Goal: Ask a question

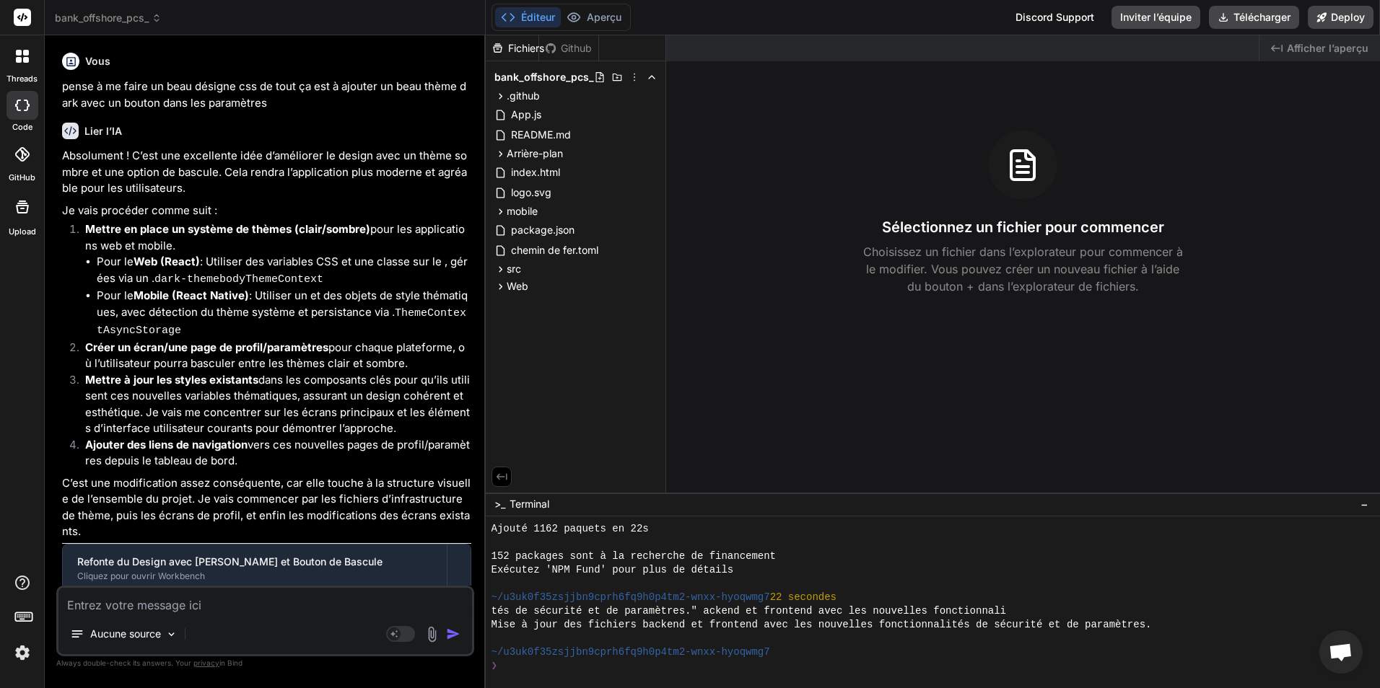
scroll to position [548, 0]
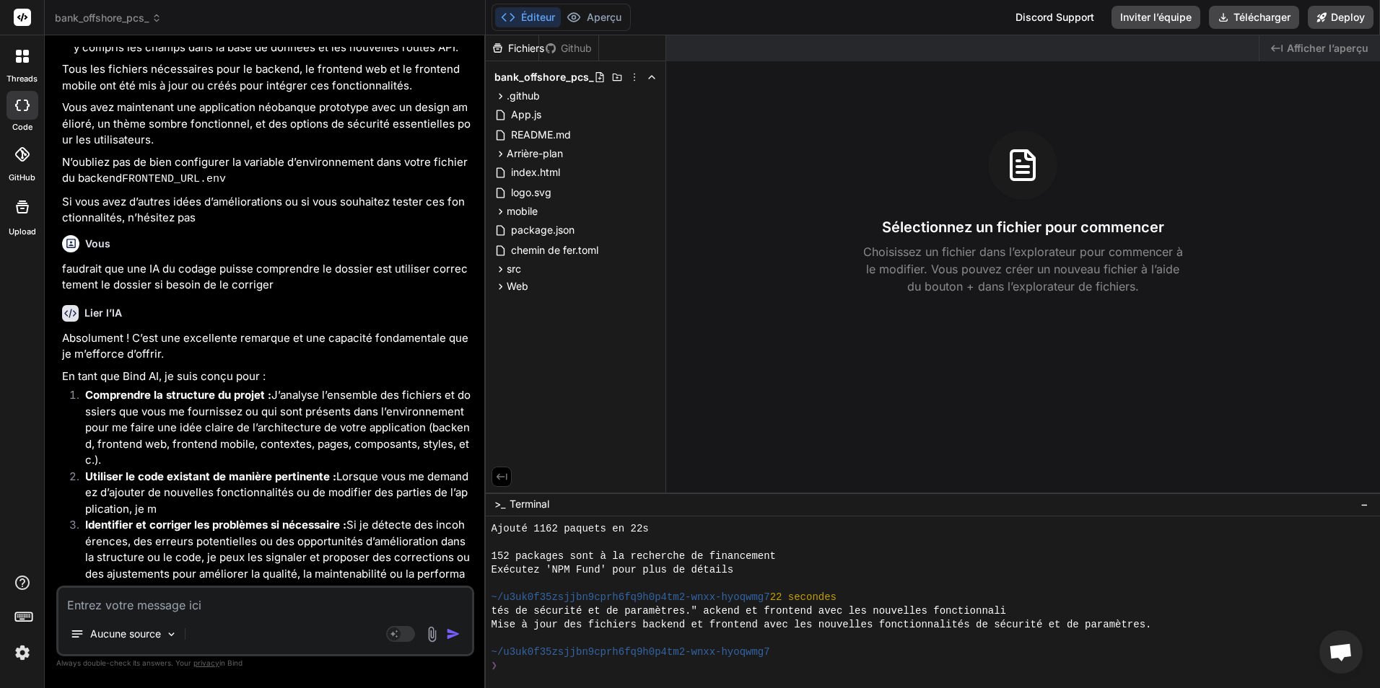
click at [303, 613] on textarea at bounding box center [265, 601] width 414 height 26
type textarea "e"
type textarea "x"
type textarea "es"
type textarea "x"
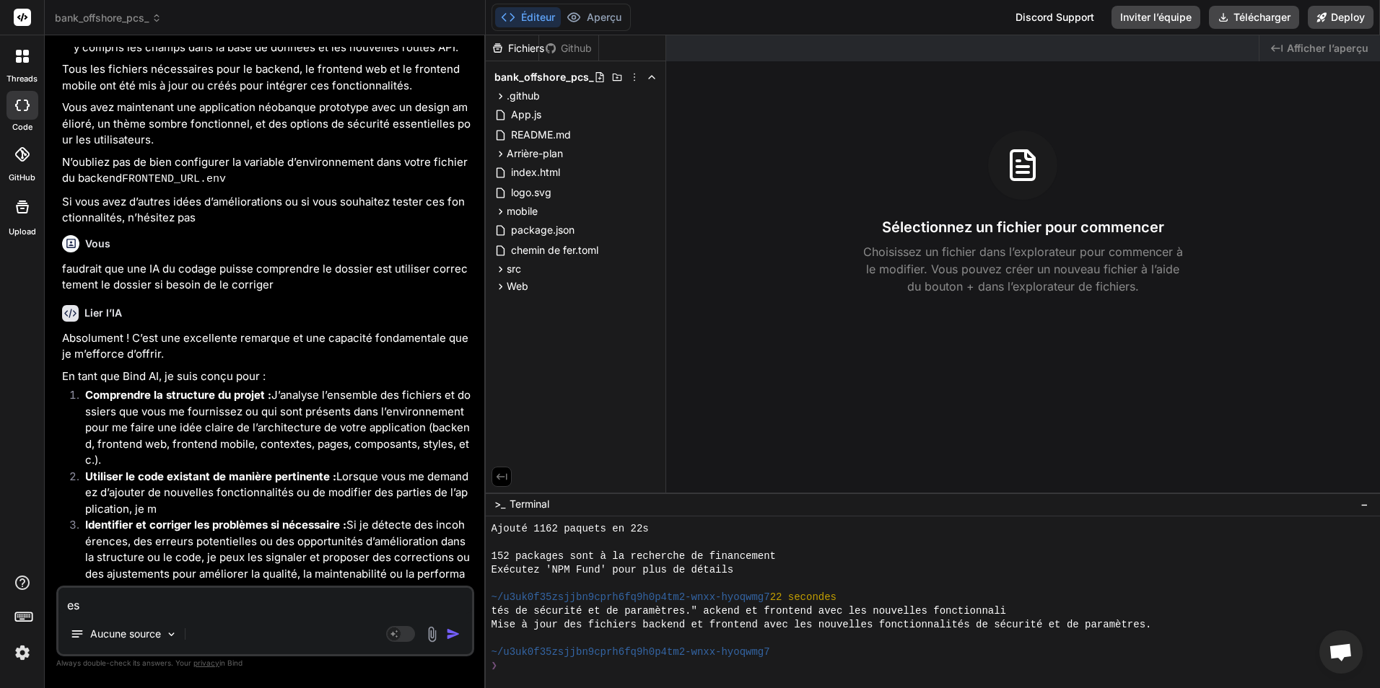
type textarea "esq"
type textarea "x"
type textarea "esqu"
type textarea "x"
type textarea "esque"
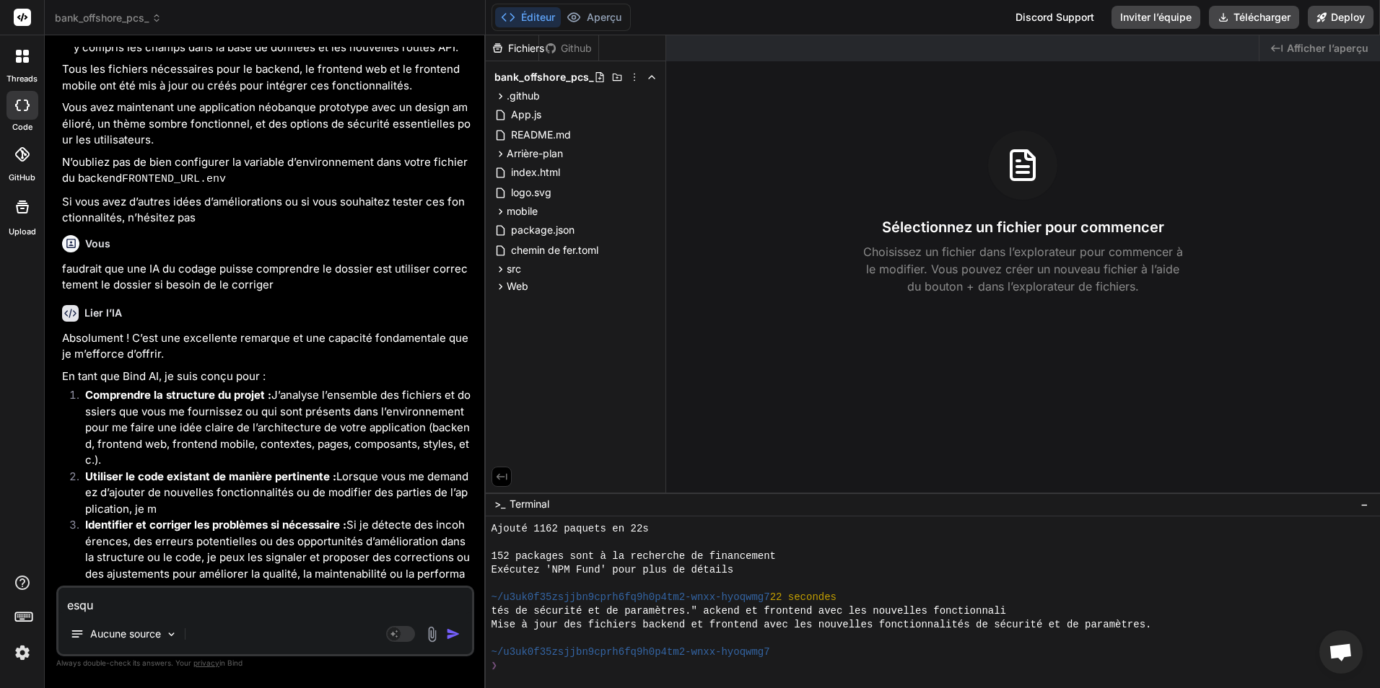
type textarea "x"
type textarea "esque"
type textarea "x"
type textarea "esque w"
type textarea "x"
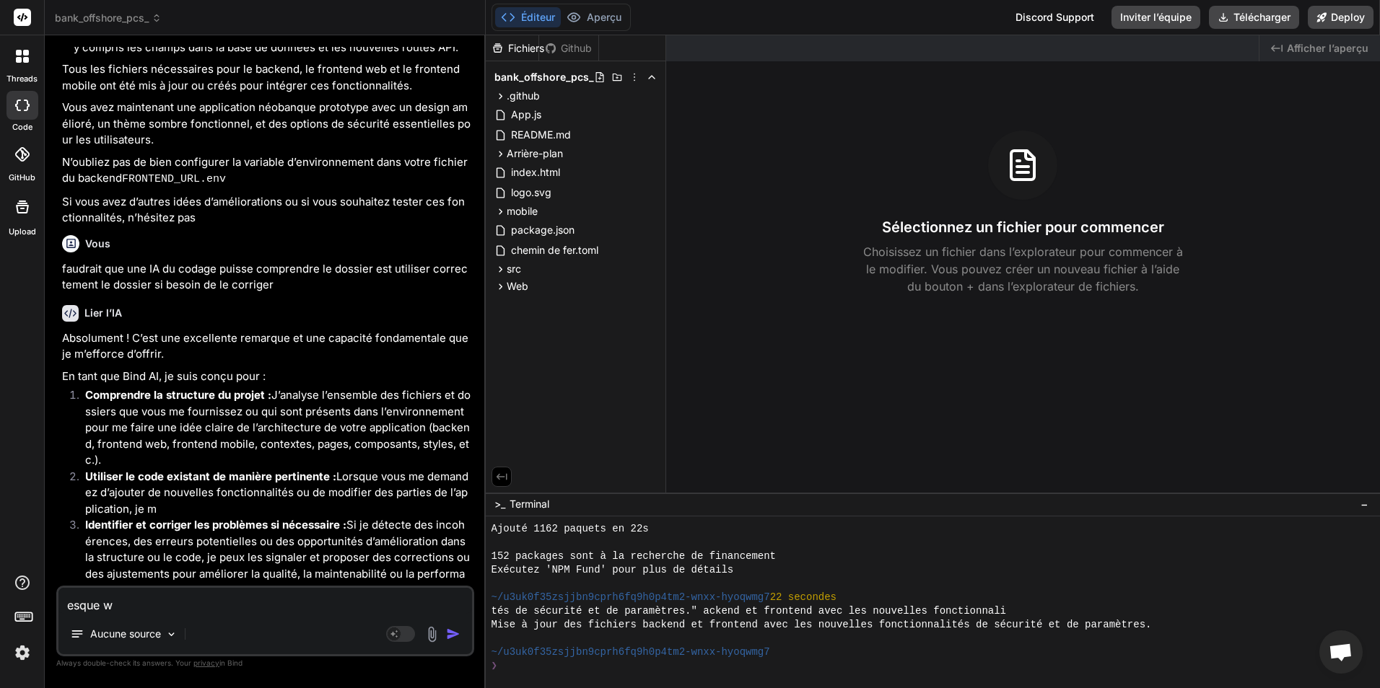
type textarea "esque wi"
type textarea "x"
type textarea "esque win"
type textarea "x"
type textarea "esque wind"
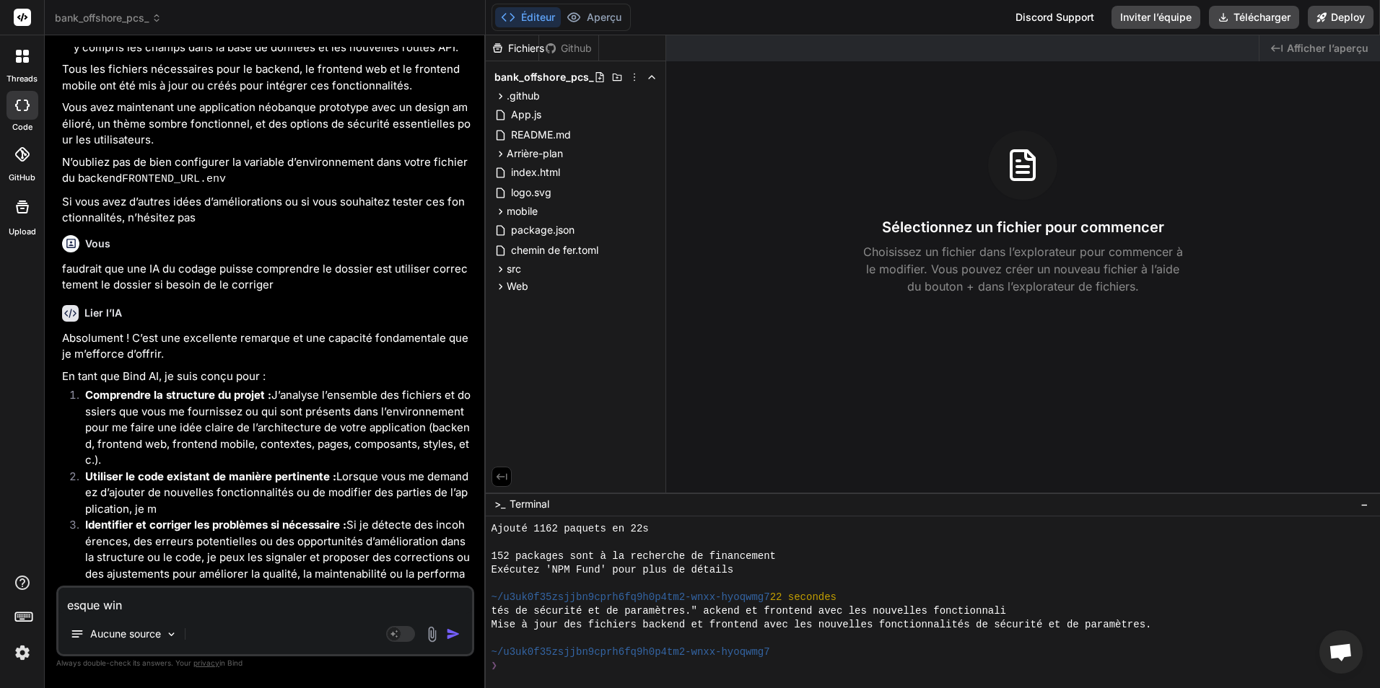
type textarea "x"
type textarea "esque winds"
type textarea "x"
type textarea "esque windsu"
type textarea "x"
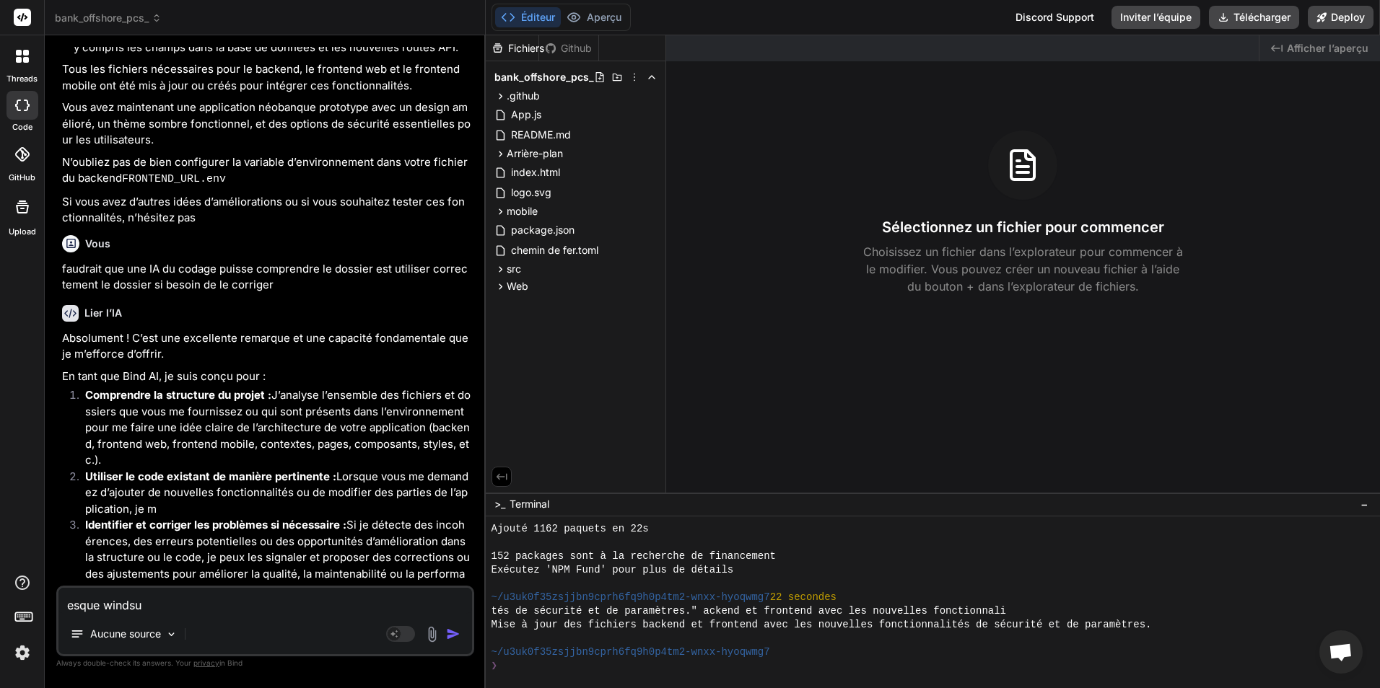
type textarea "esque windsur"
type textarea "x"
type textarea "esque windsurf"
type textarea "x"
type textarea "esque windsurf"
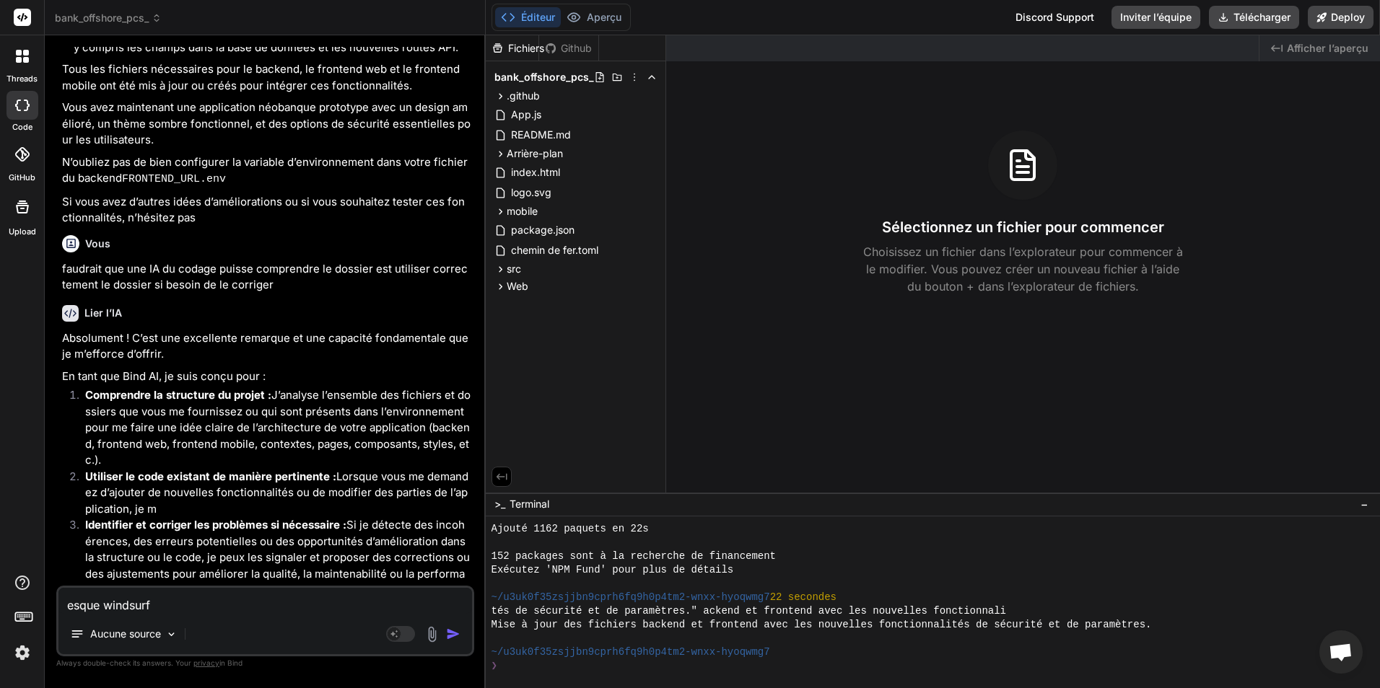
type textarea "x"
type textarea "esque windsurf e"
type textarea "x"
type textarea "esque windsurf est"
type textarea "x"
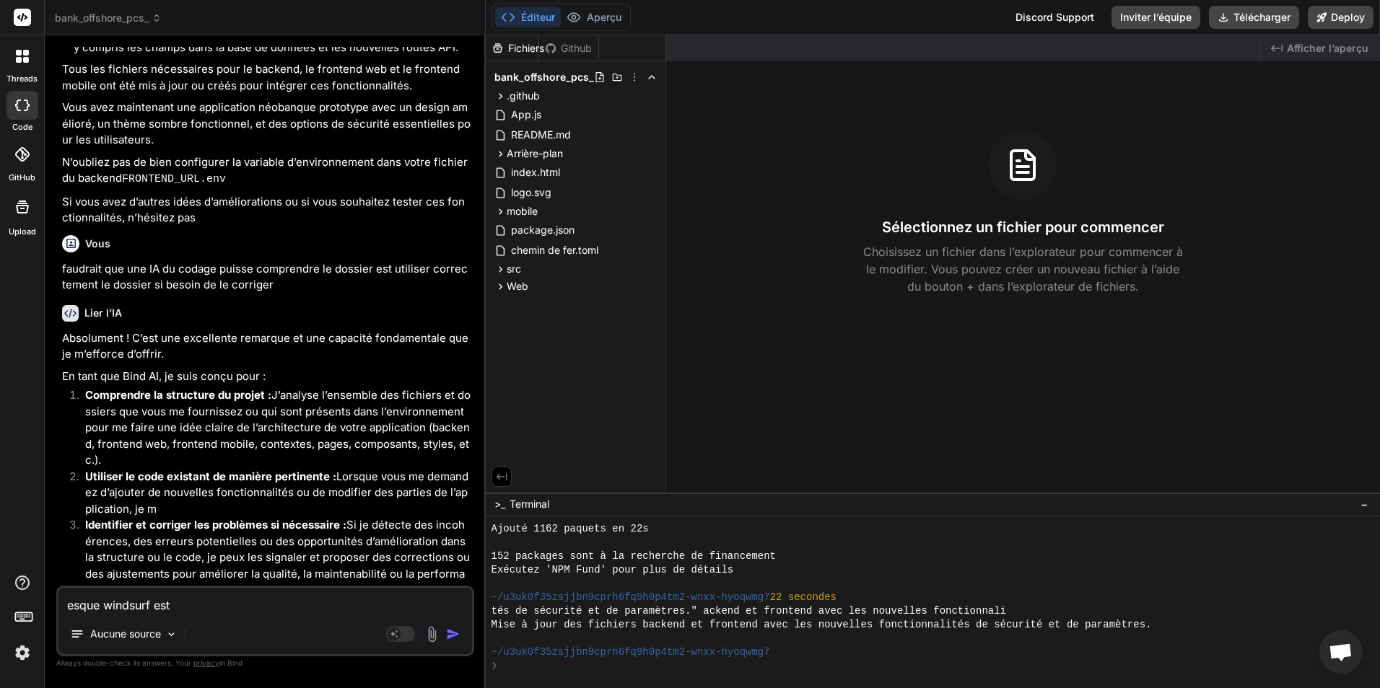
type textarea "esque windsurf est"
type textarea "x"
type textarea "esque windsurf est p"
type textarea "x"
type textarea "esque windsurf est pa"
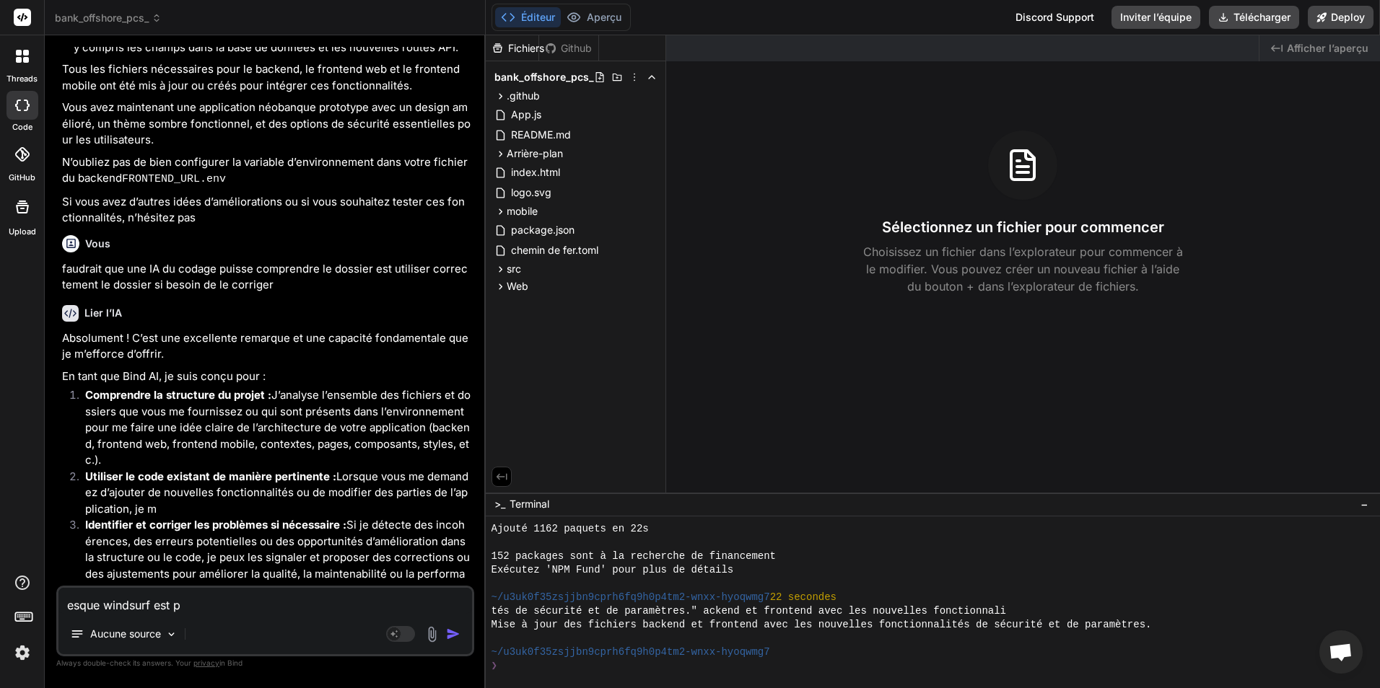
type textarea "x"
type textarea "esque windsurf est par"
type textarea "x"
type textarea "esque windsurf est parf"
type textarea "x"
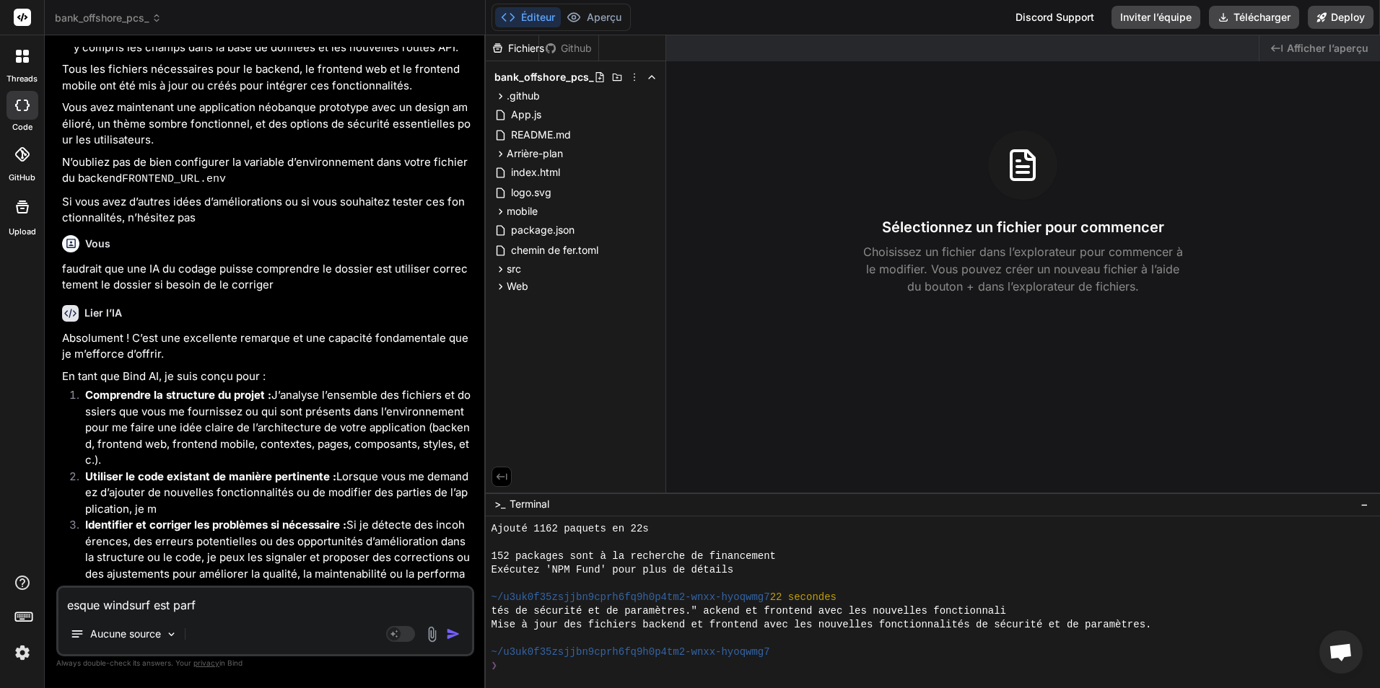
type textarea "esque windsurf est parfa"
type textarea "x"
type textarea "esque windsurf est parfai"
type textarea "x"
type textarea "esque windsurf est parfait"
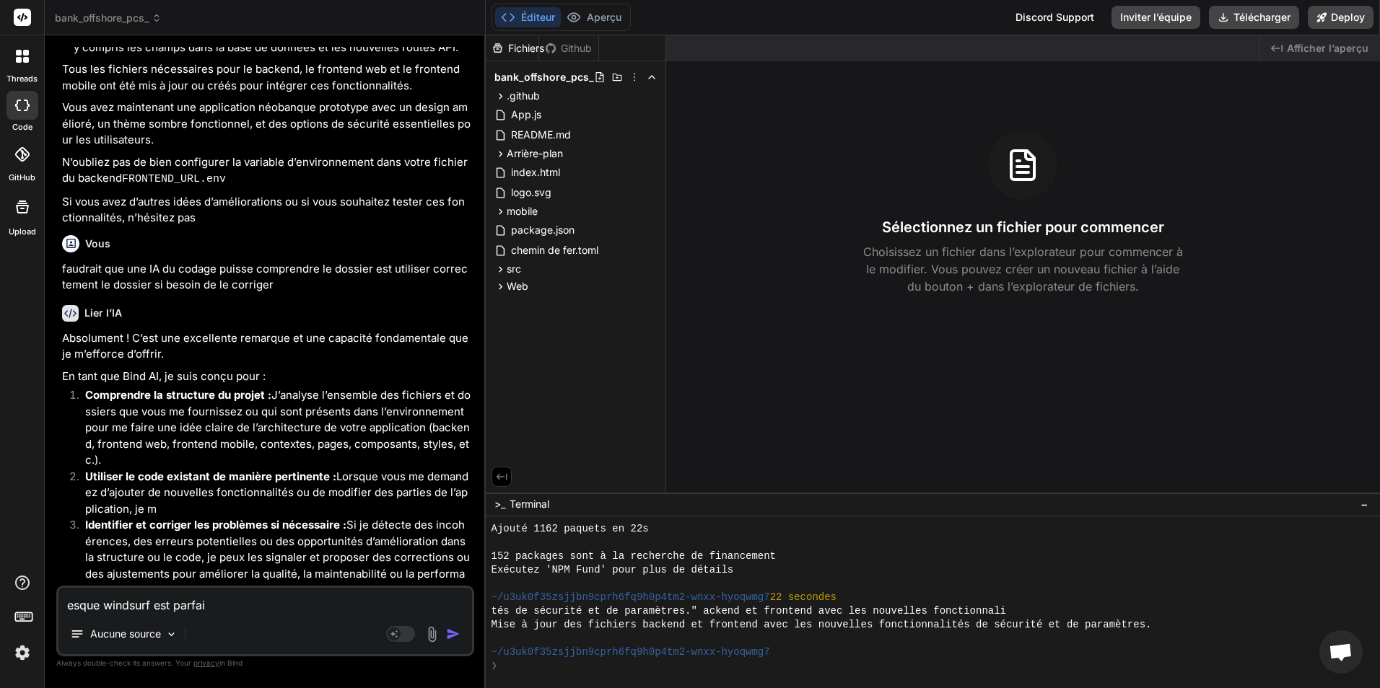
type textarea "x"
type textarea "esque windsurf est parfait"
type textarea "x"
type textarea "esque windsurf est parfait p"
type textarea "x"
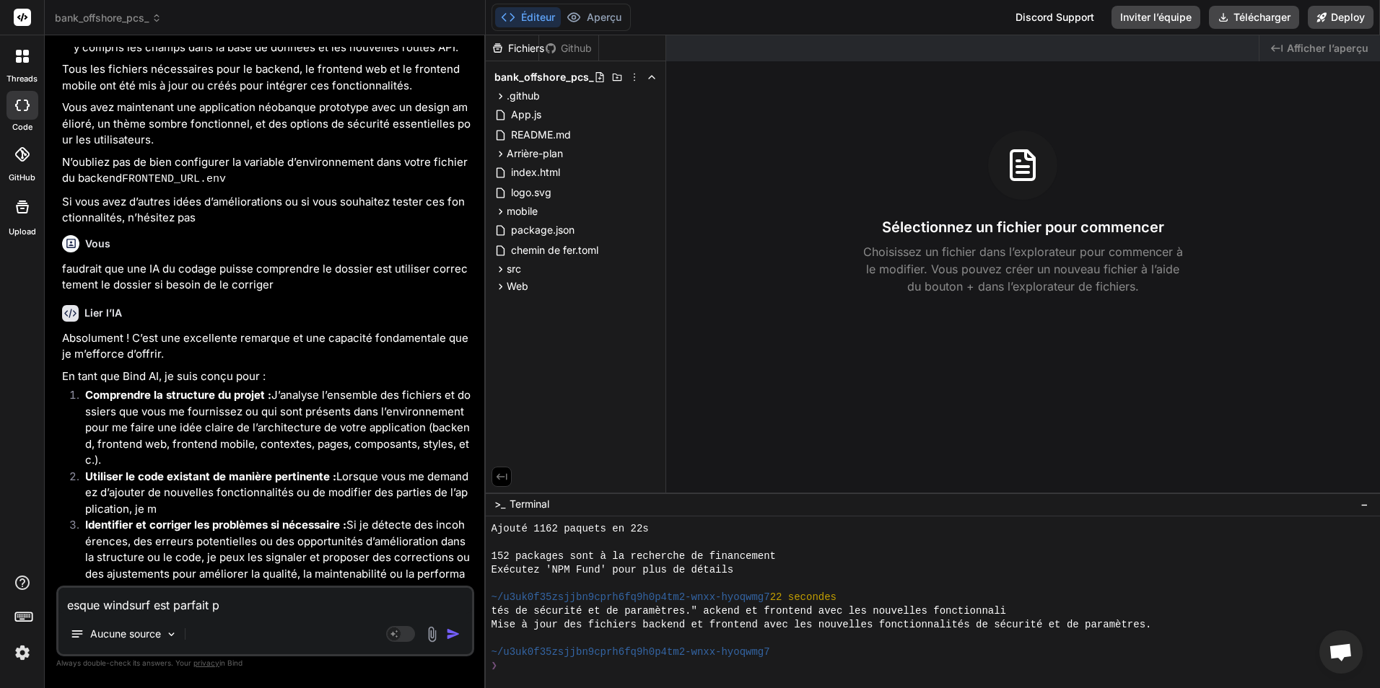
type textarea "esque windsurf est parfait po"
type textarea "x"
type textarea "esque windsurf est parfait pou"
type textarea "x"
type textarea "esque windsurf est parfait pour"
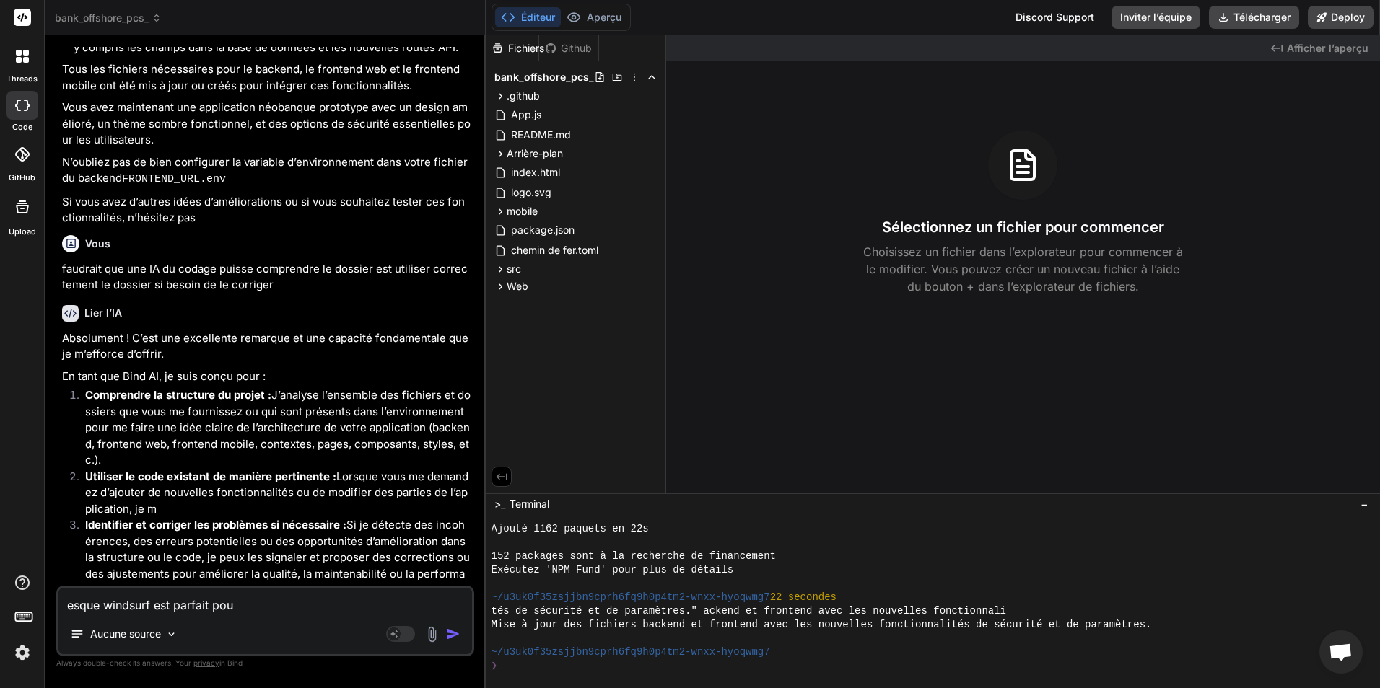
type textarea "x"
type textarea "esque windsurf est parfait pour"
type textarea "x"
type textarea "esque windsurf est parfait pour l"
type textarea "x"
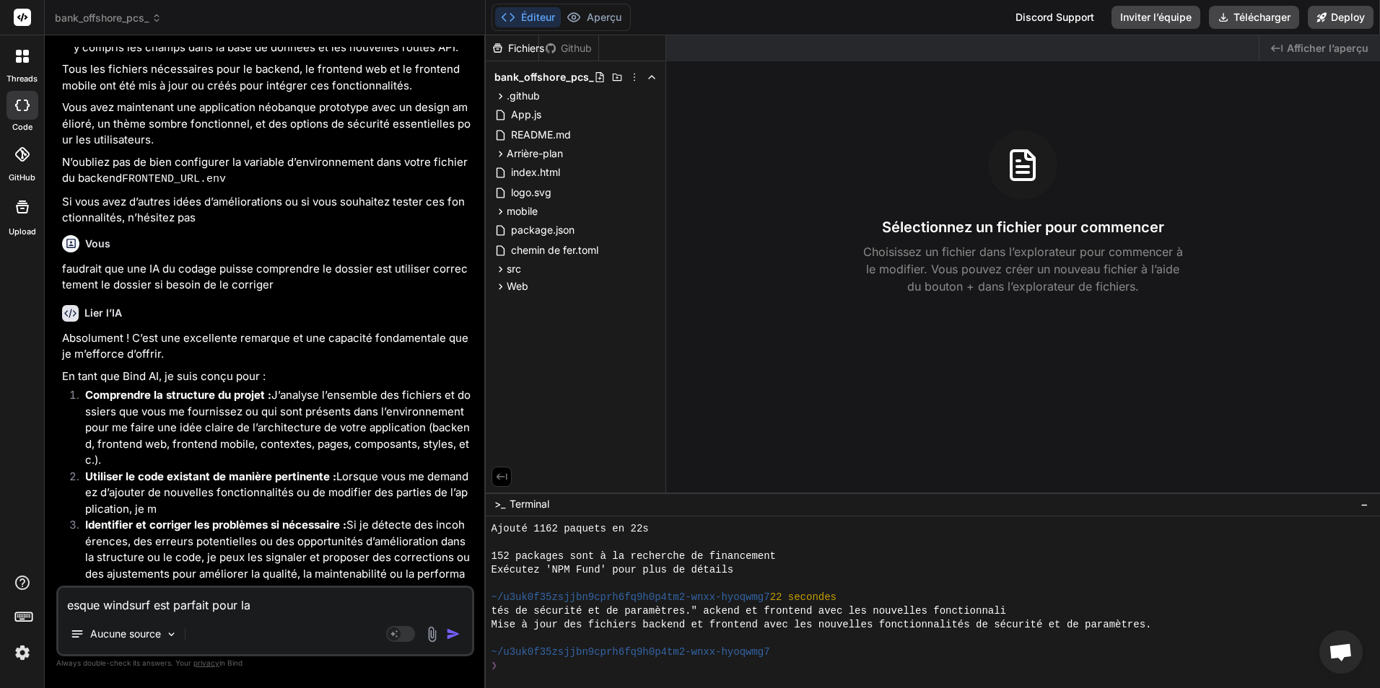
type textarea "esque windsurf est parfait pour la"
type textarea "x"
type textarea "esque windsurf est parfait pour la s"
type textarea "x"
type textarea "esque windsurf est parfait pour la su"
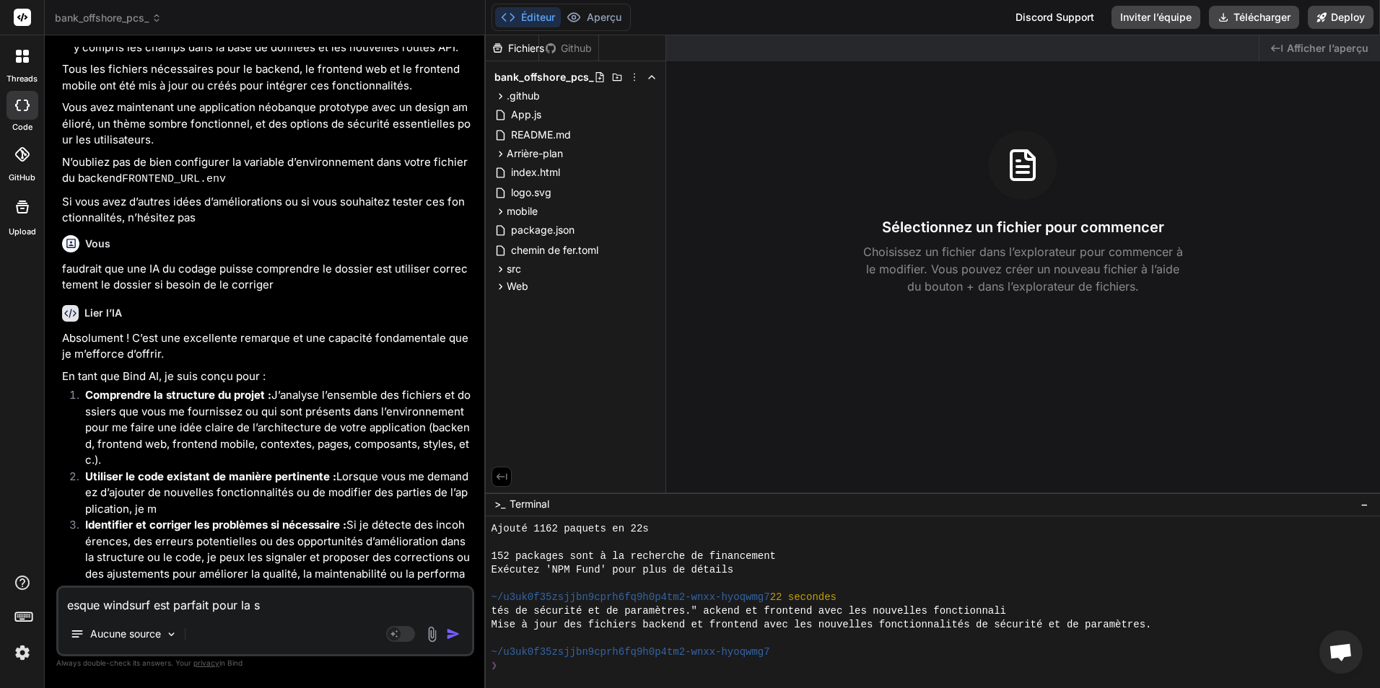
type textarea "x"
type textarea "esque windsurf est parfait pour la sui"
type textarea "x"
type textarea "esque windsurf est parfait pour la suit"
type textarea "x"
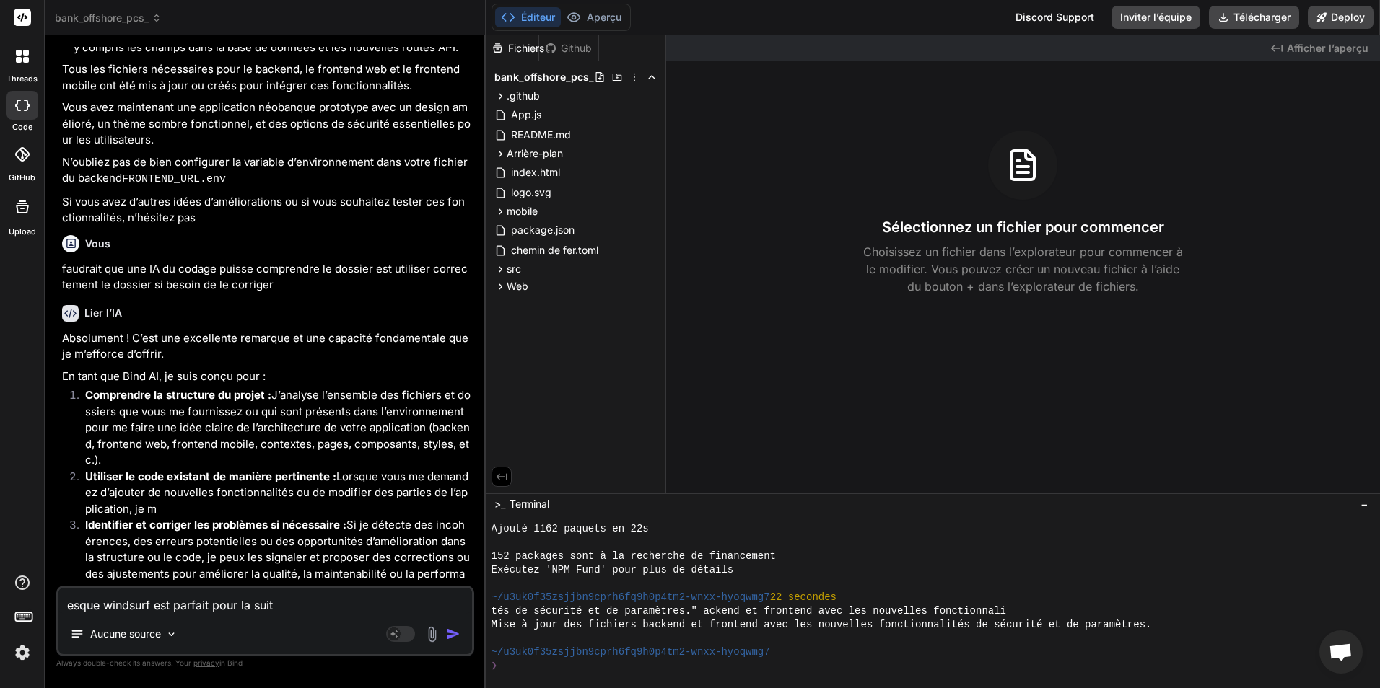
type textarea "esque windsurf est parfait pour la suite"
type textarea "x"
type textarea "esque windsurf est parfait pour la suite"
type textarea "x"
type textarea "esque windsurf est parfait pour la suite d"
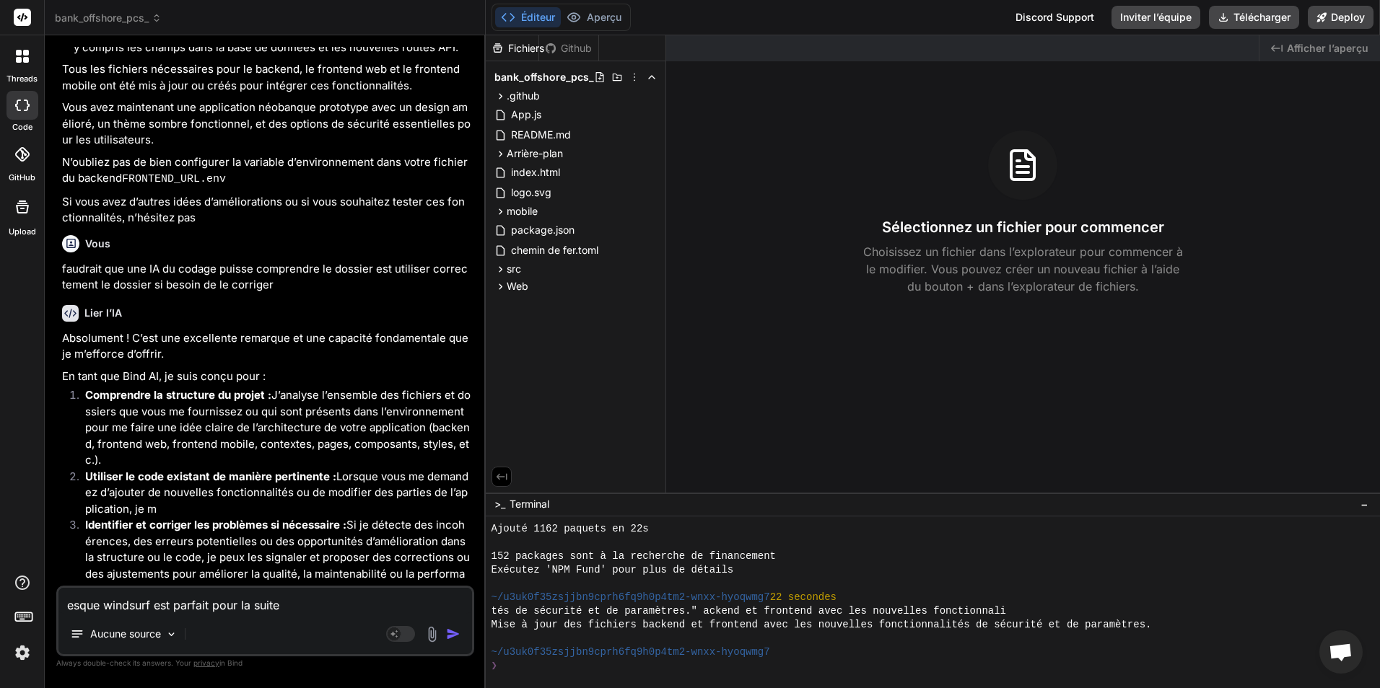
type textarea "x"
type textarea "esque windsurf est parfait pour la suite du"
type textarea "x"
type textarea "esque windsurf est parfait pour la suite du"
type textarea "x"
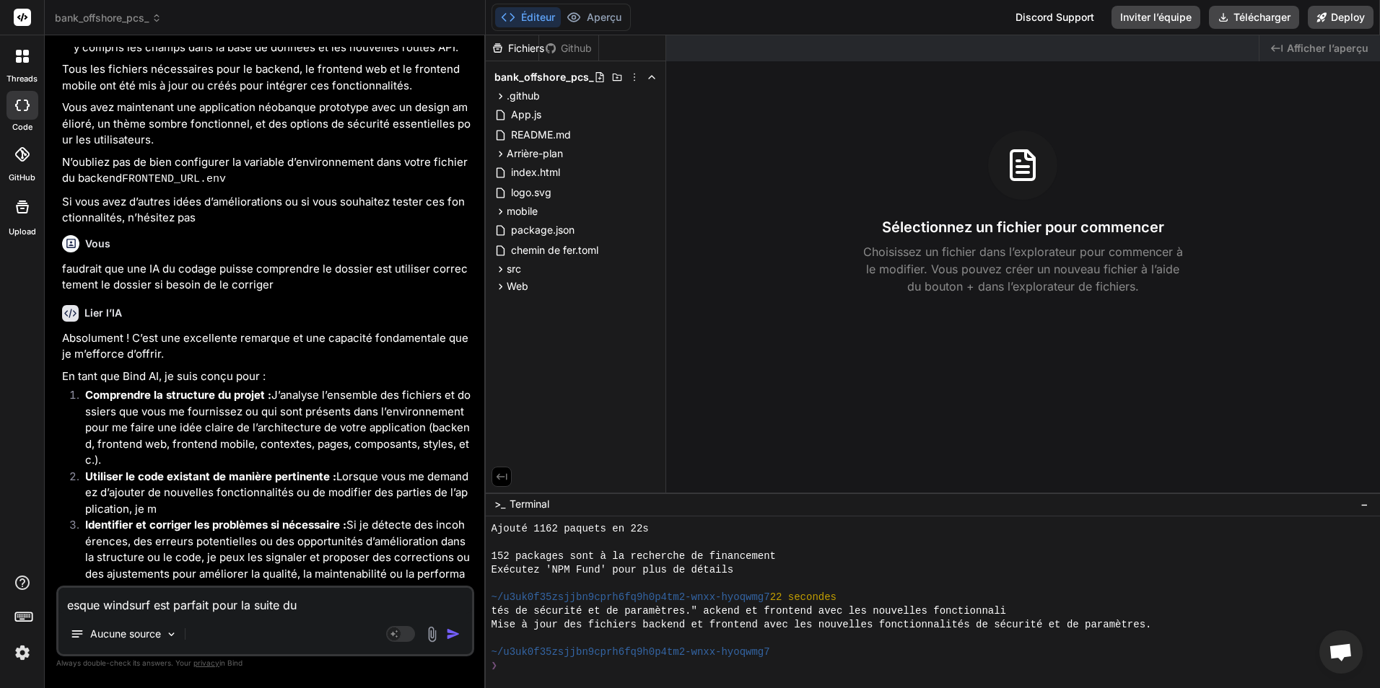
type textarea "esque windsurf est parfait pour la suite du p"
type textarea "x"
type textarea "esque windsurf est parfait pour la suite du pr"
type textarea "x"
type textarea "esque windsurf est parfait pour la suite du pro"
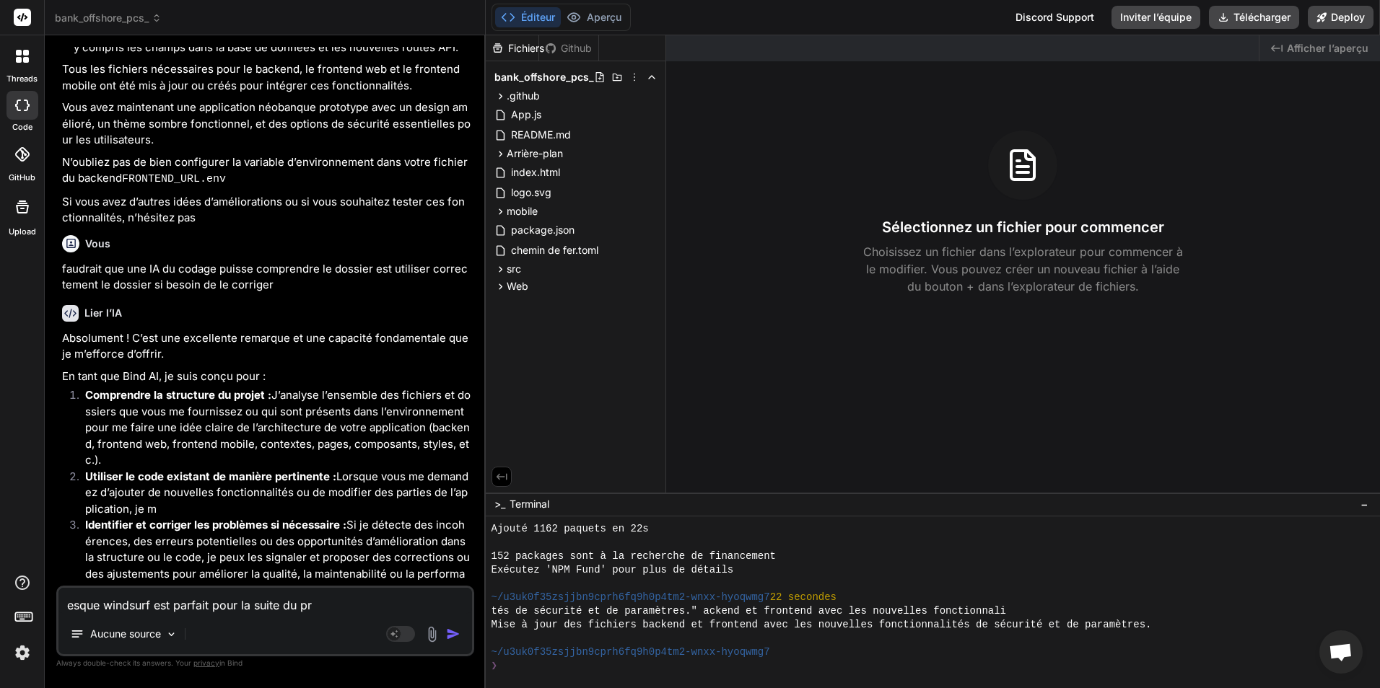
type textarea "x"
type textarea "esque windsurf est parfait pour la suite du prok"
type textarea "x"
type textarea "esque windsurf est parfait pour la suite du proke"
type textarea "x"
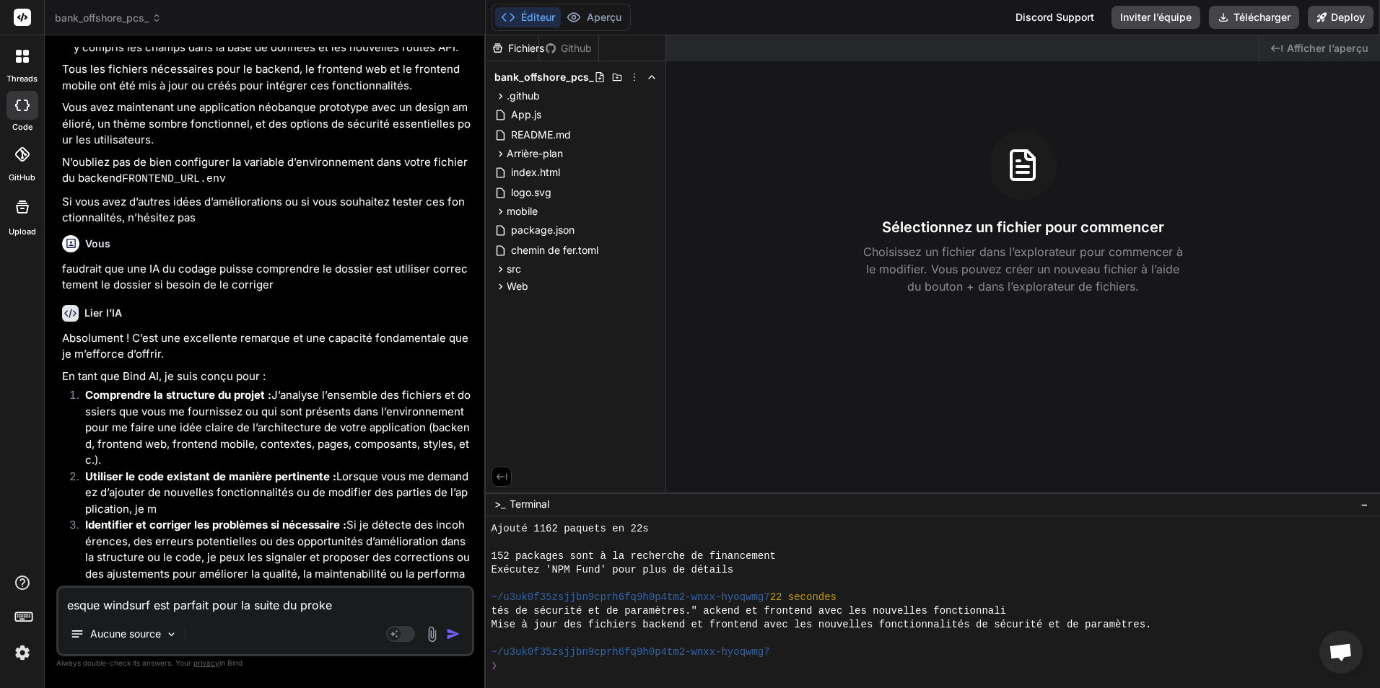
type textarea "esque windsurf est parfait pour la suite du proket"
type textarea "x"
type textarea "esque windsurf est parfait pour la suite du proketc"
type textarea "x"
type textarea "esque windsurf est parfait pour la suite du proket"
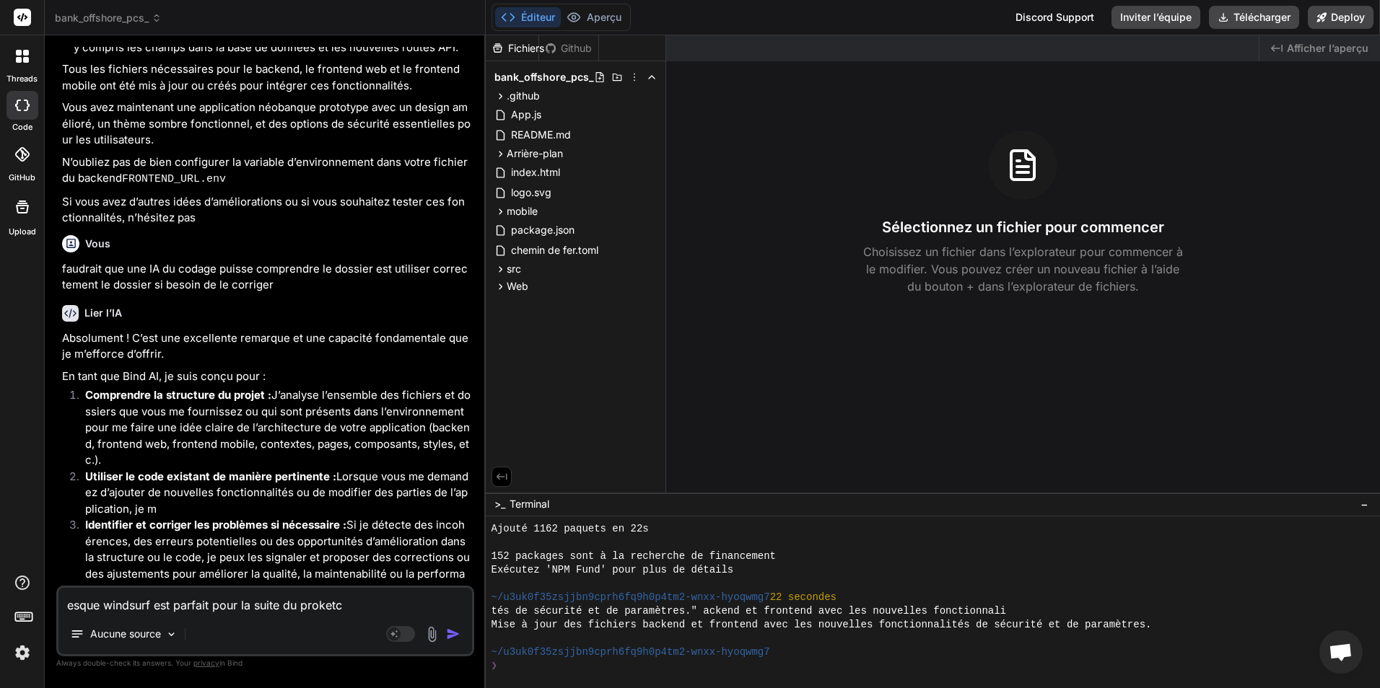
type textarea "x"
type textarea "esque windsurf est parfait pour la suite du proke"
type textarea "x"
type textarea "esque windsurf est parfait pour la suite du prok"
type textarea "x"
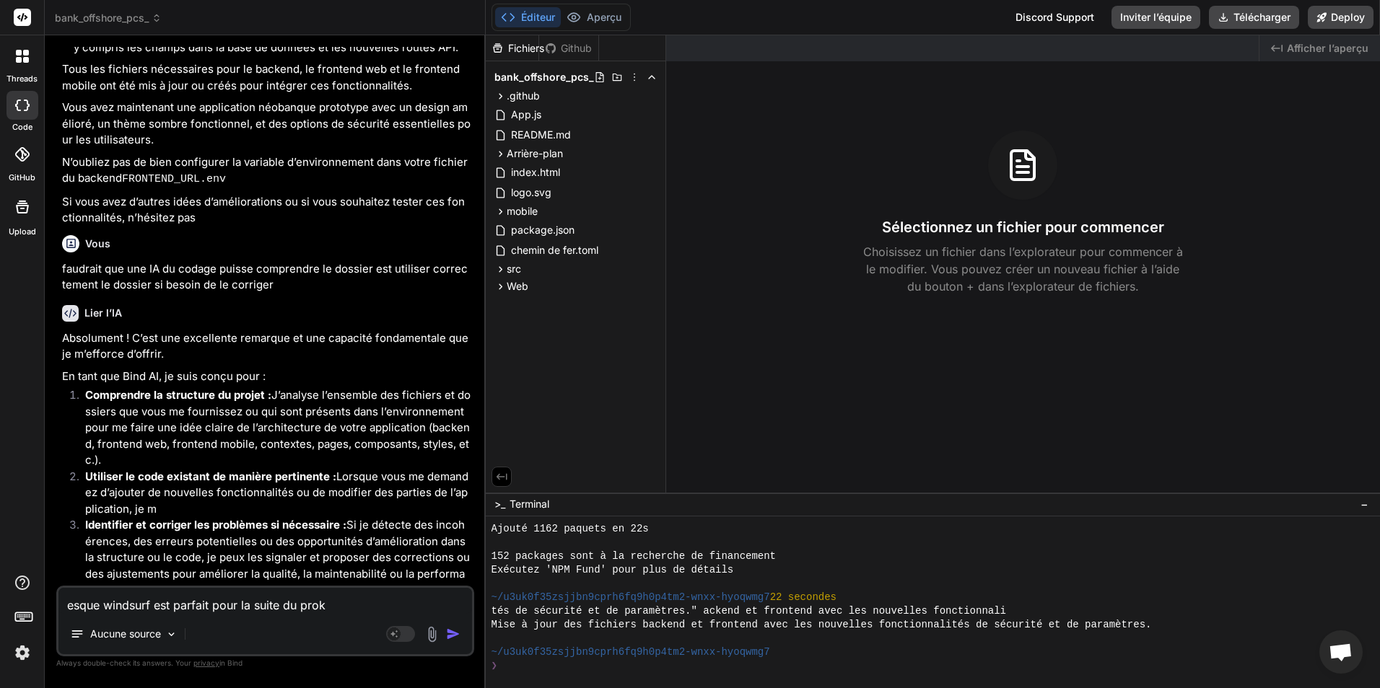
type textarea "esque windsurf est parfait pour la suite du pro"
type textarea "x"
type textarea "esque windsurf est parfait pour la suite du prok"
type textarea "x"
type textarea "esque windsurf est parfait pour la suite du pro"
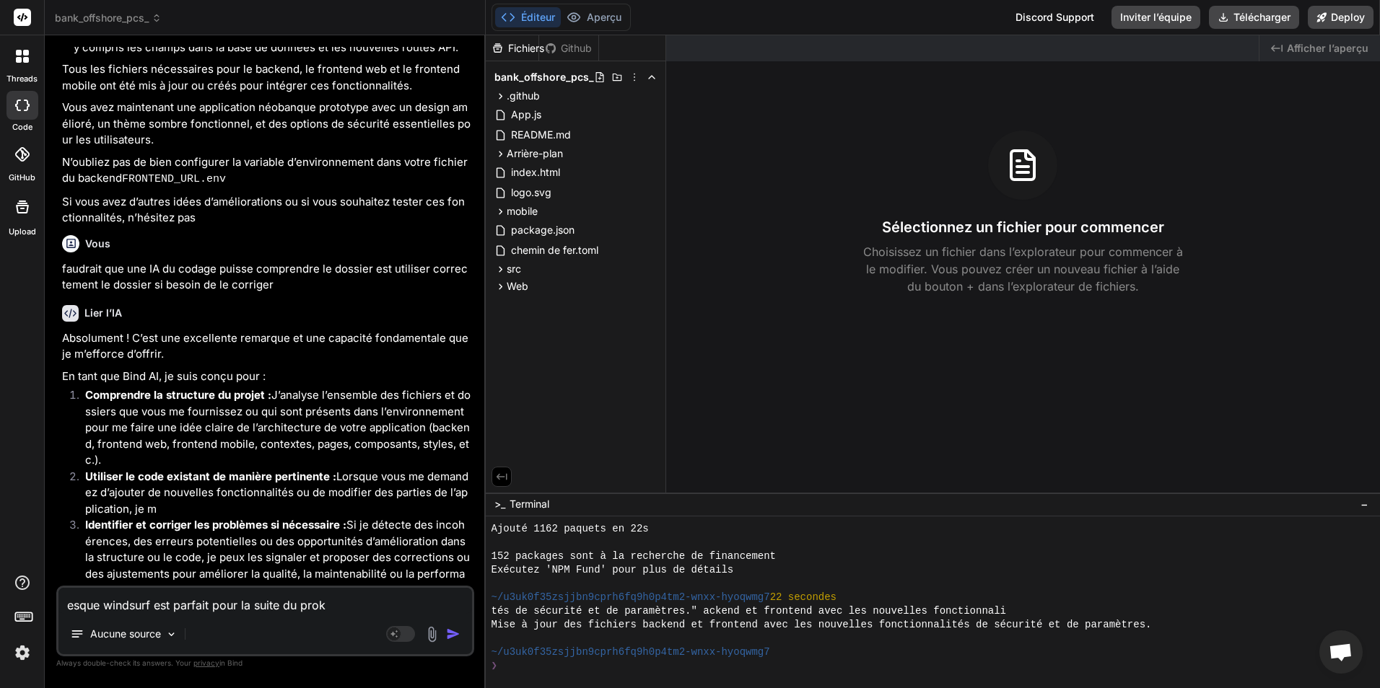
type textarea "x"
type textarea "esque windsurf est parfait pour la suite du proj"
type textarea "x"
type textarea "esque windsurf est parfait pour la suite du proje"
type textarea "x"
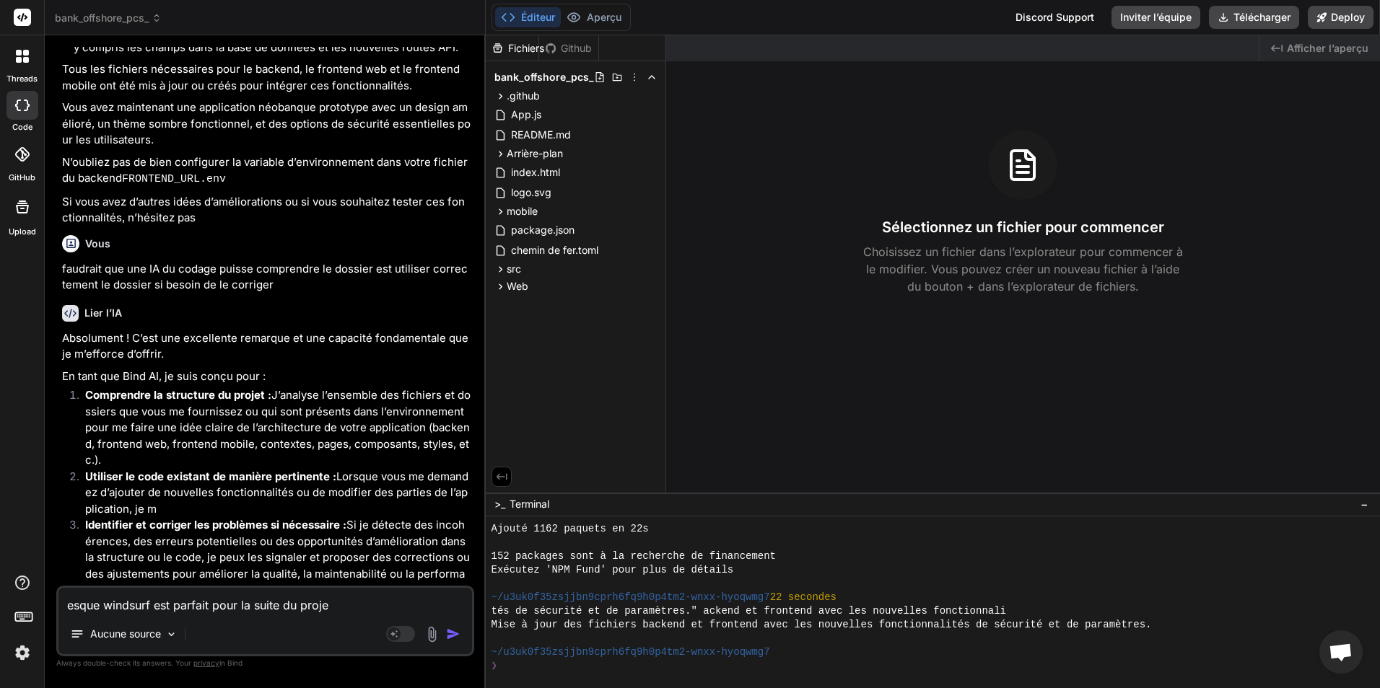
type textarea "esque windsurf est parfait pour la suite du projec"
type textarea "x"
type textarea "esque windsurf est parfait pour la suite du project"
type textarea "x"
click at [121, 604] on textarea "esque windsurf est parfait pour la suite du project" at bounding box center [265, 601] width 414 height 26
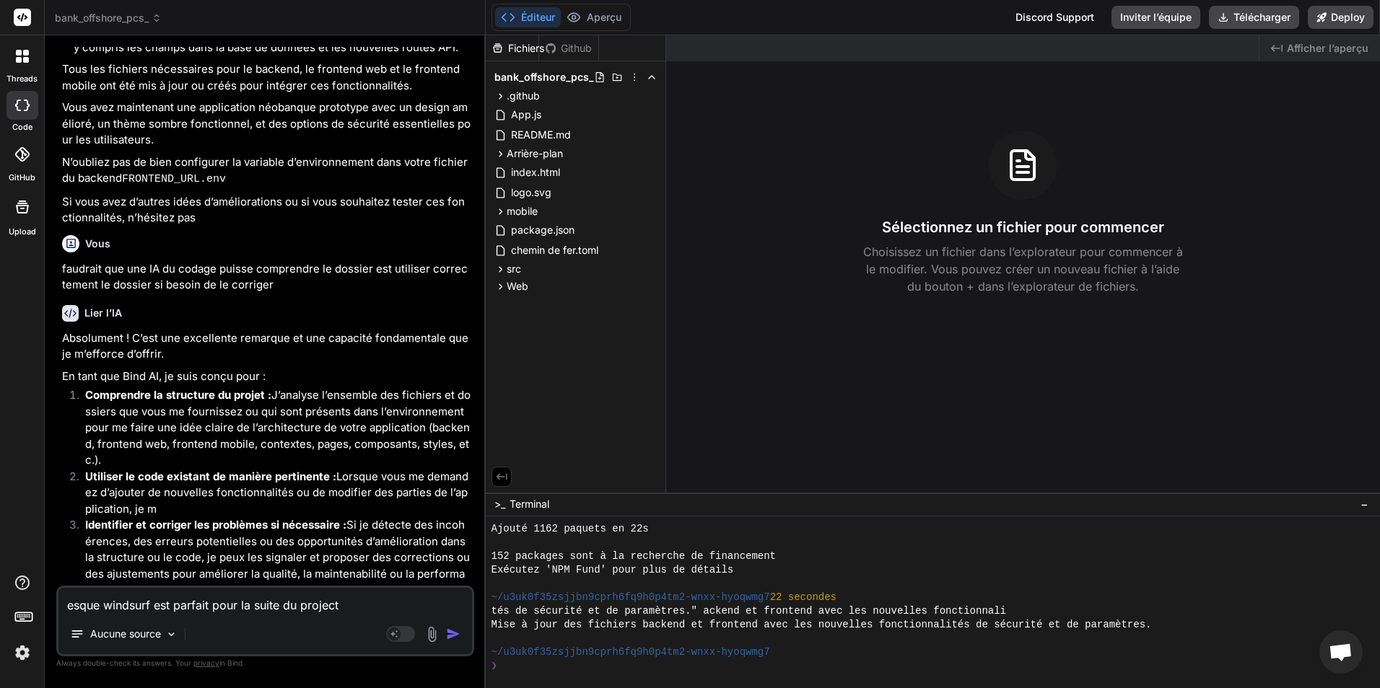
type textarea "esque winndsurf est parfait pour la suite du project"
type textarea "x"
type textarea "esque winndsurf est parfait pour la suite du project"
click at [450, 634] on img "button" at bounding box center [453, 634] width 14 height 14
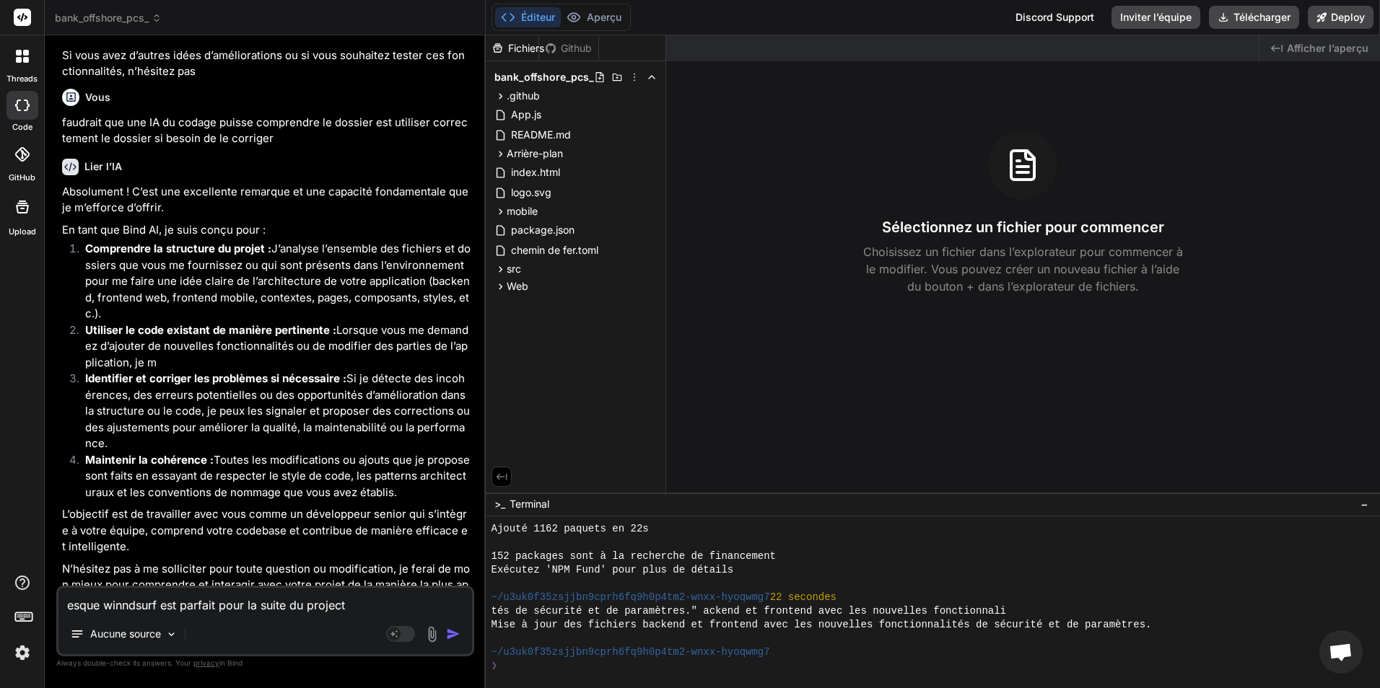
scroll to position [6945, 0]
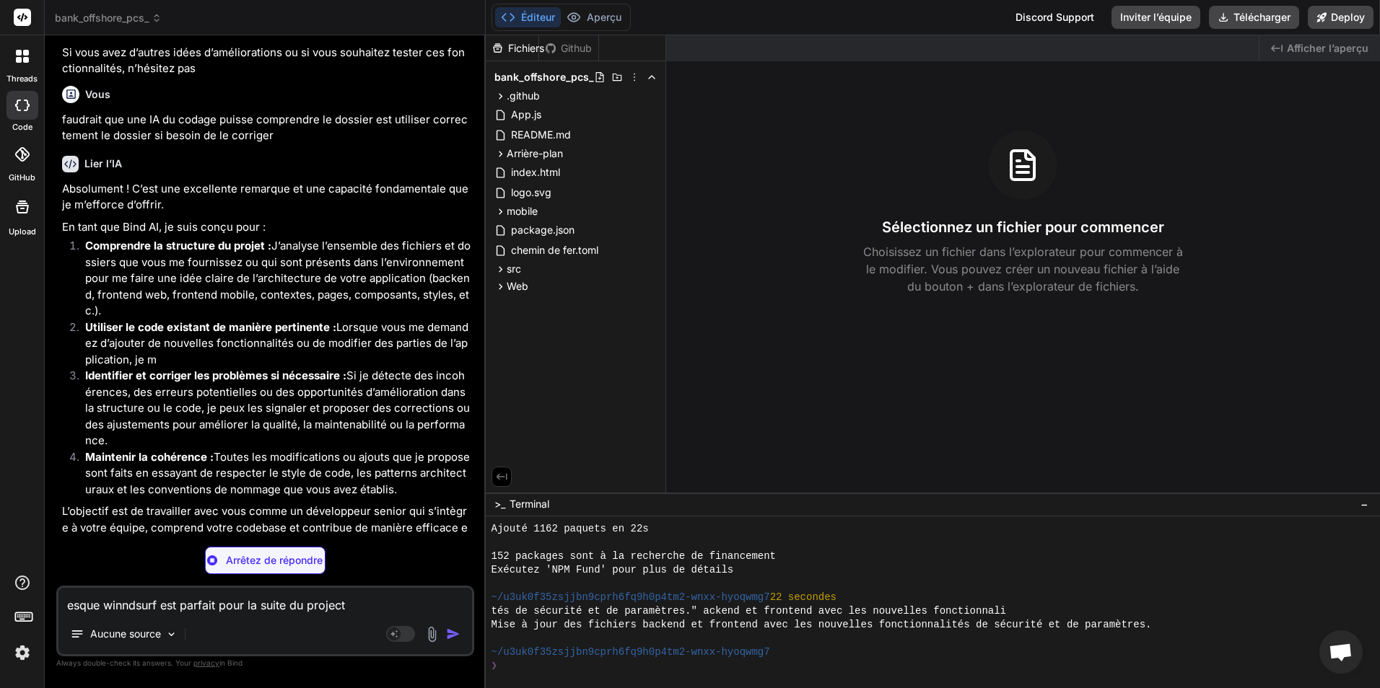
type textarea "x"
